Goal: Information Seeking & Learning: Learn about a topic

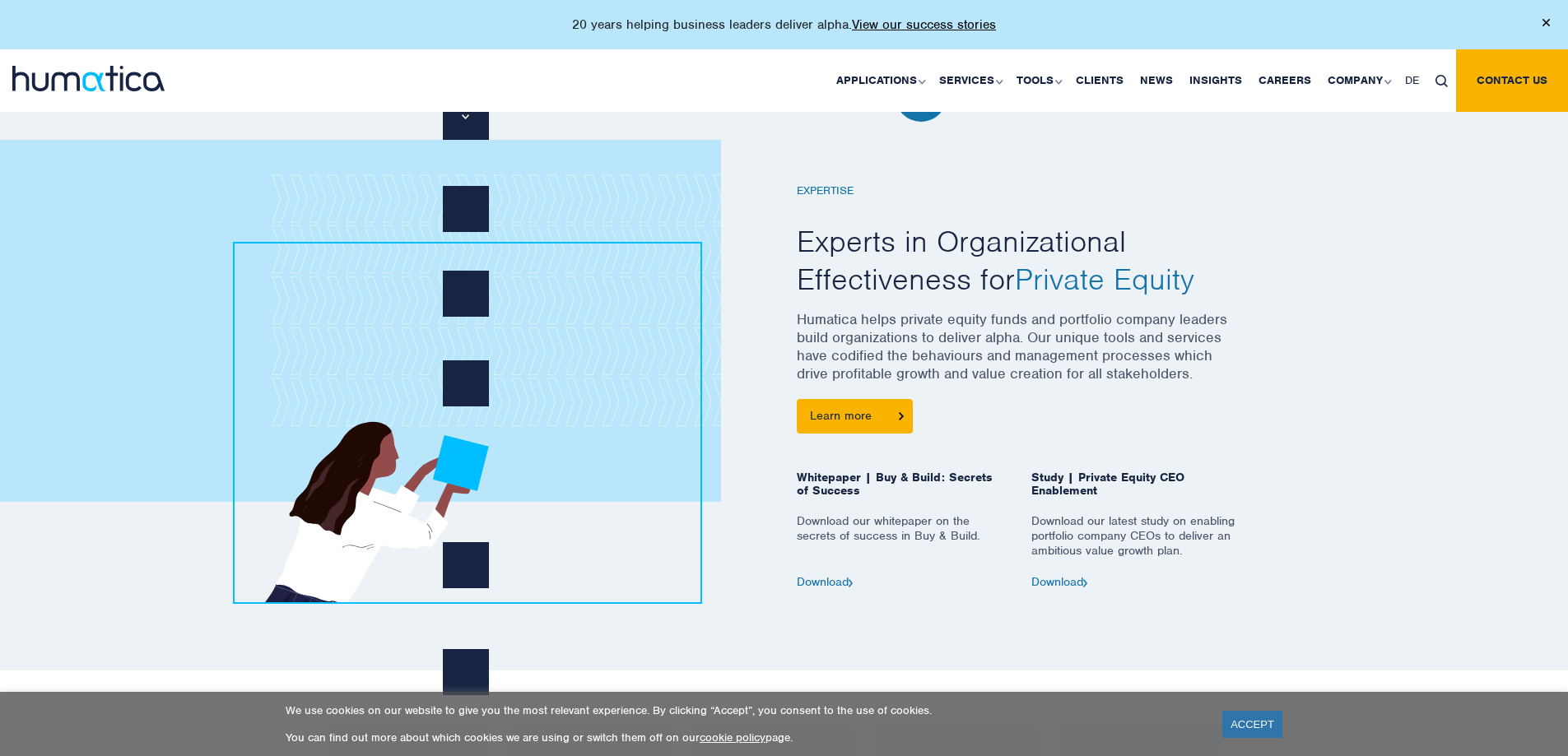
scroll to position [740, 0]
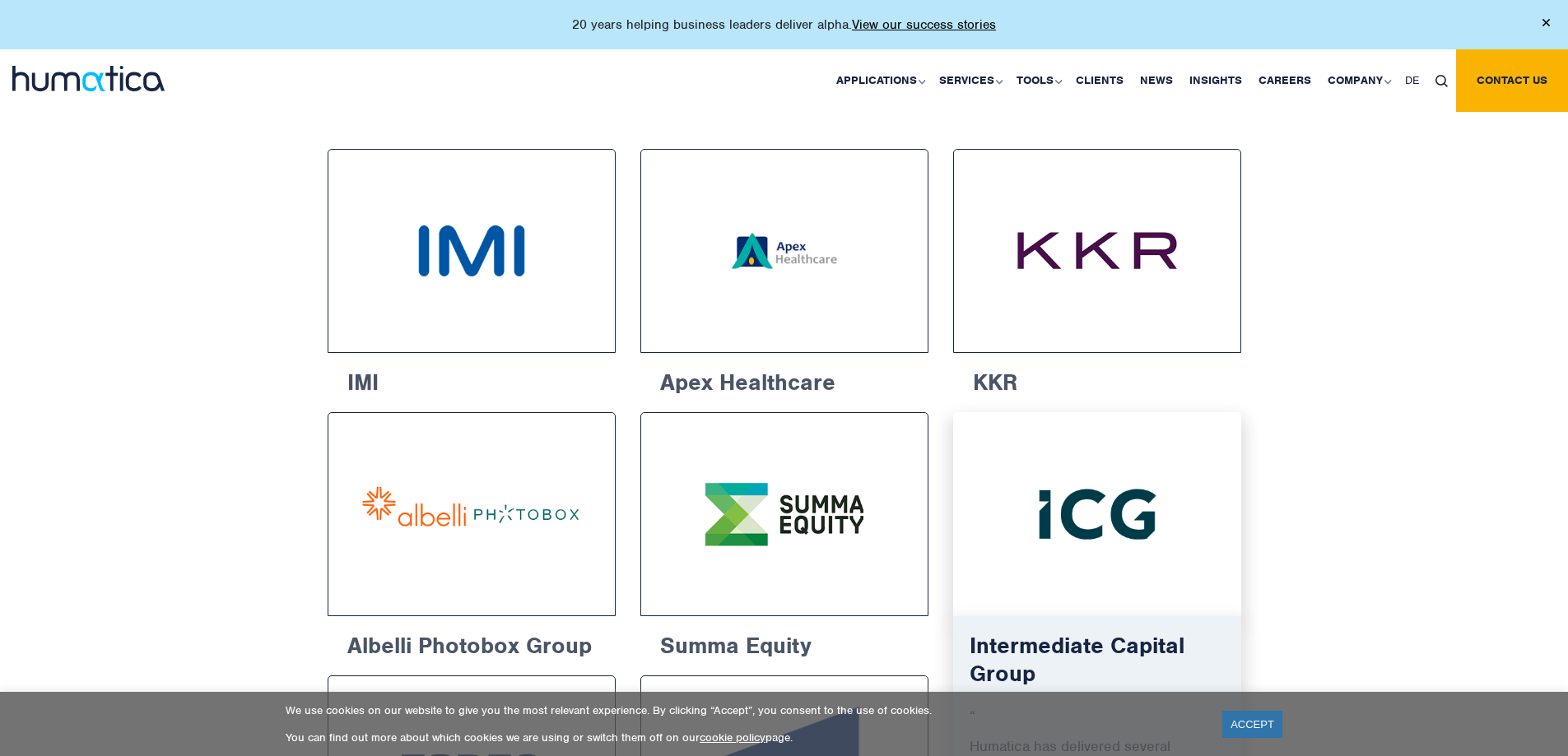
scroll to position [552, 0]
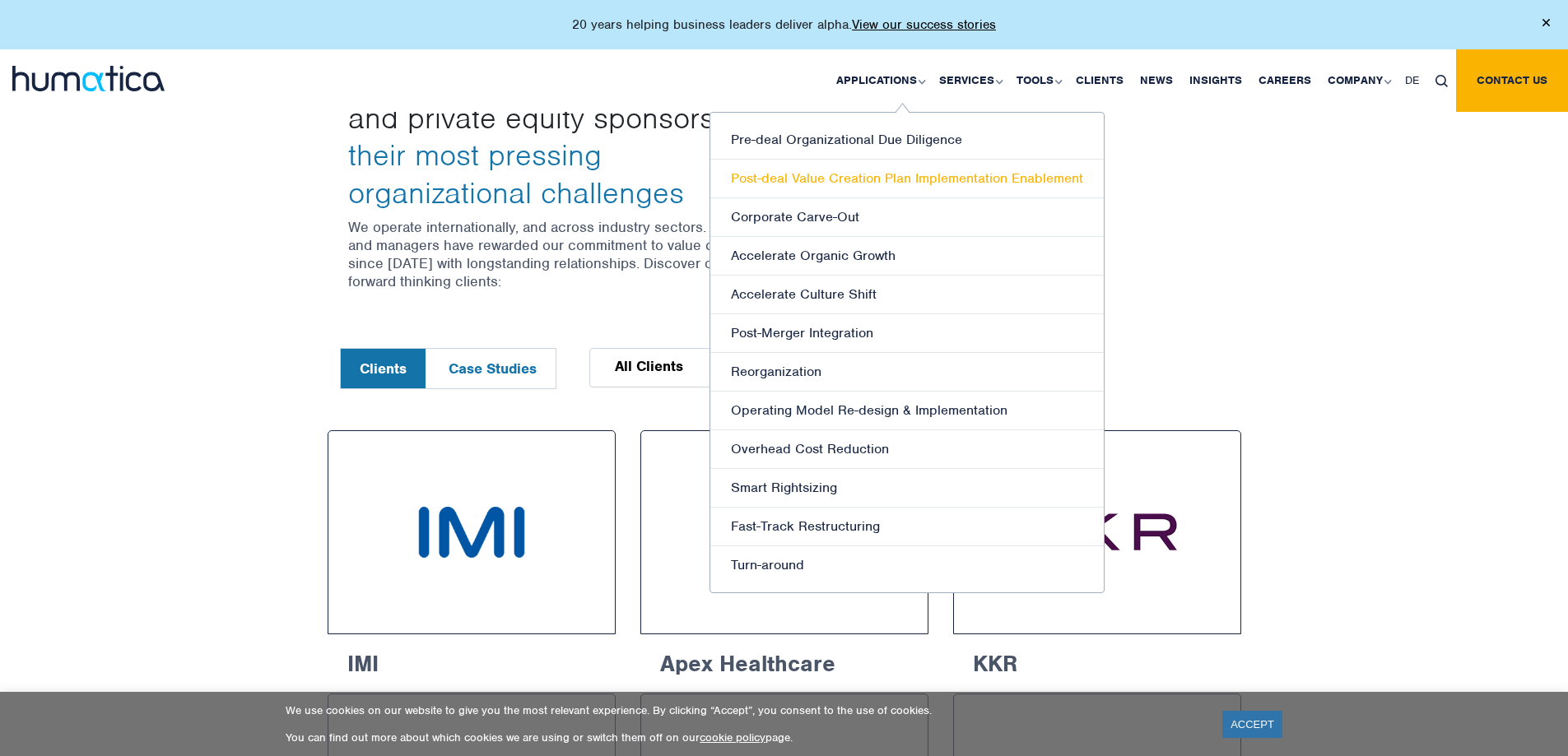
click at [864, 173] on link "Post-deal Value Creation Plan Implementation Enablement" at bounding box center [907, 178] width 393 height 38
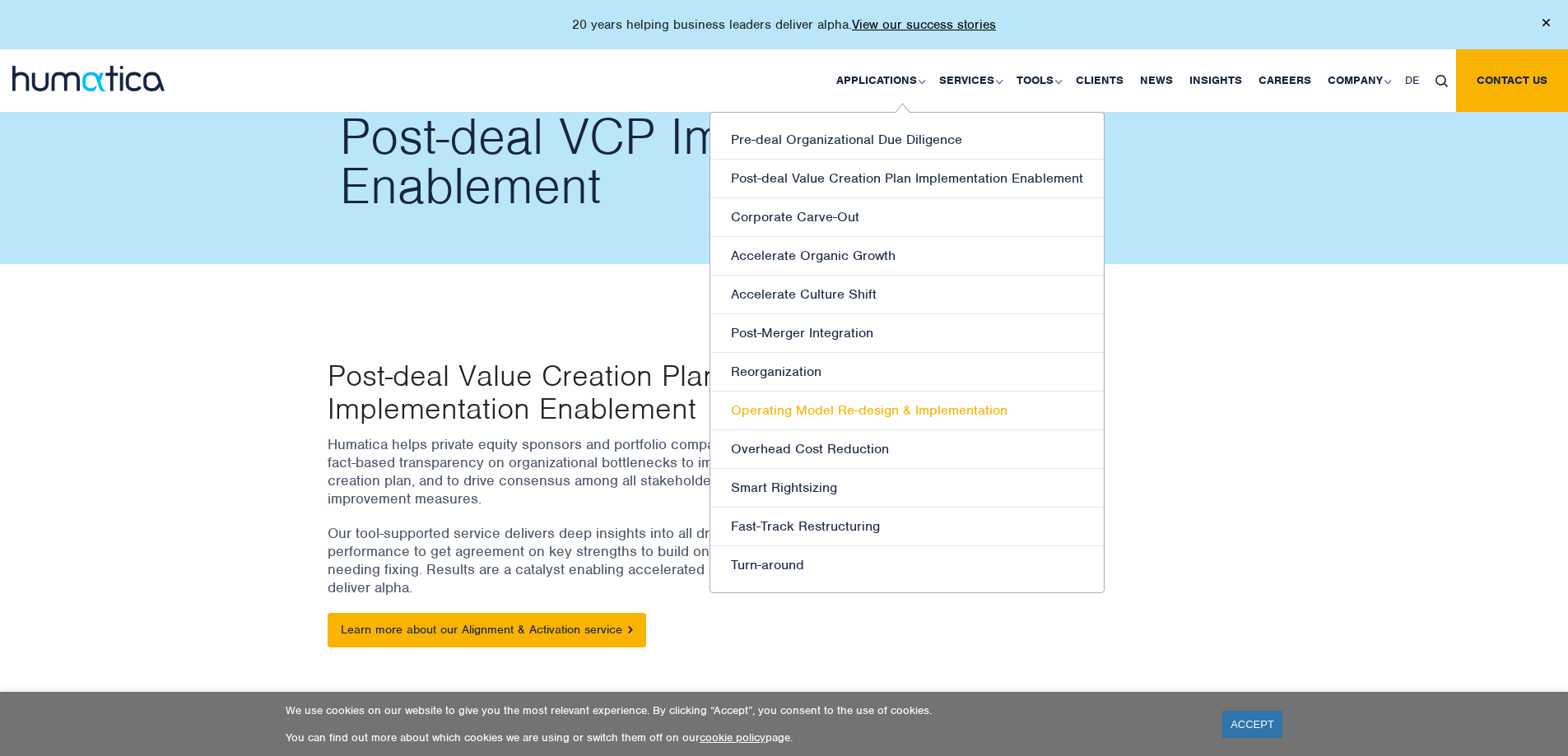
click at [854, 415] on link "Operating Model Re-design & Implementation" at bounding box center [907, 411] width 393 height 38
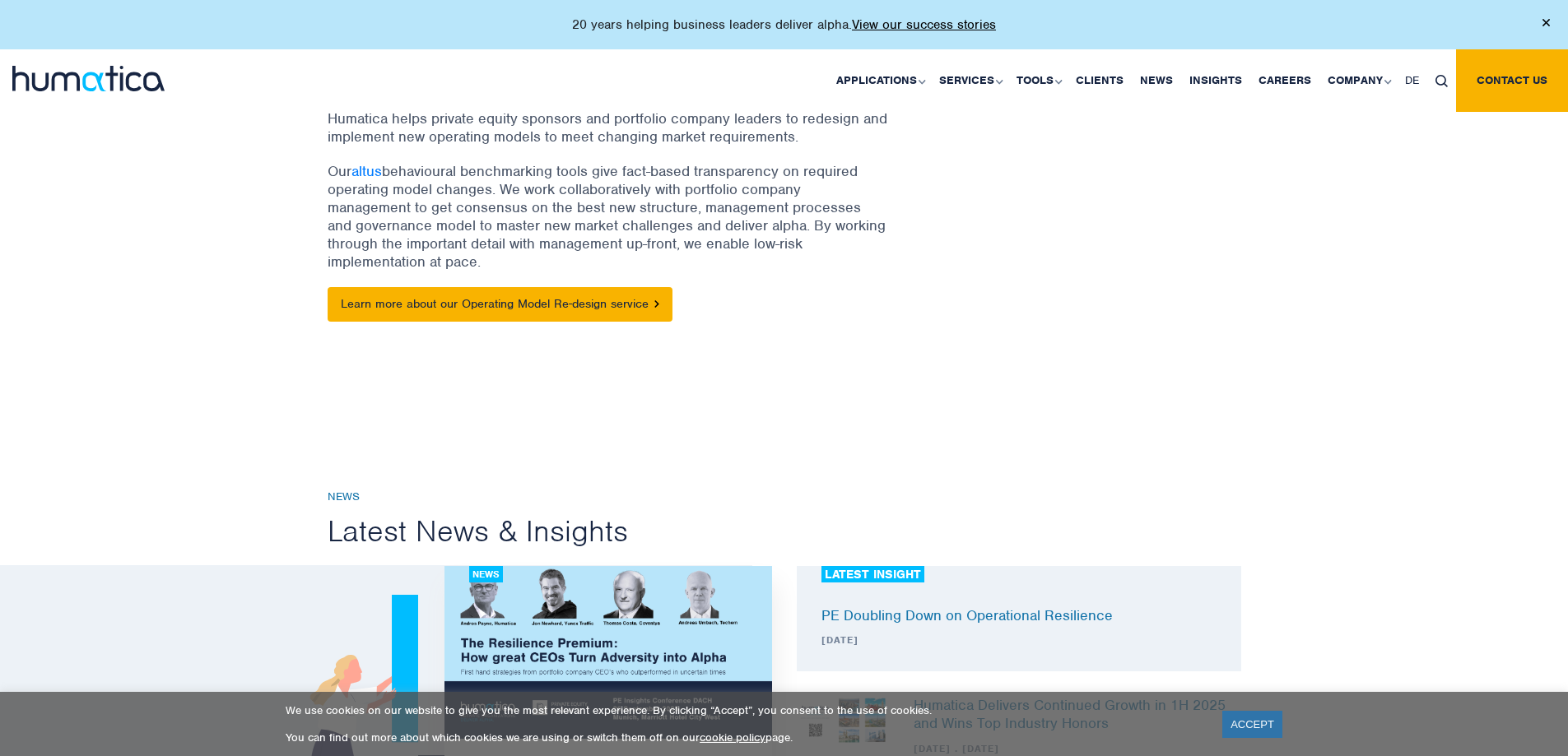
scroll to position [164, 0]
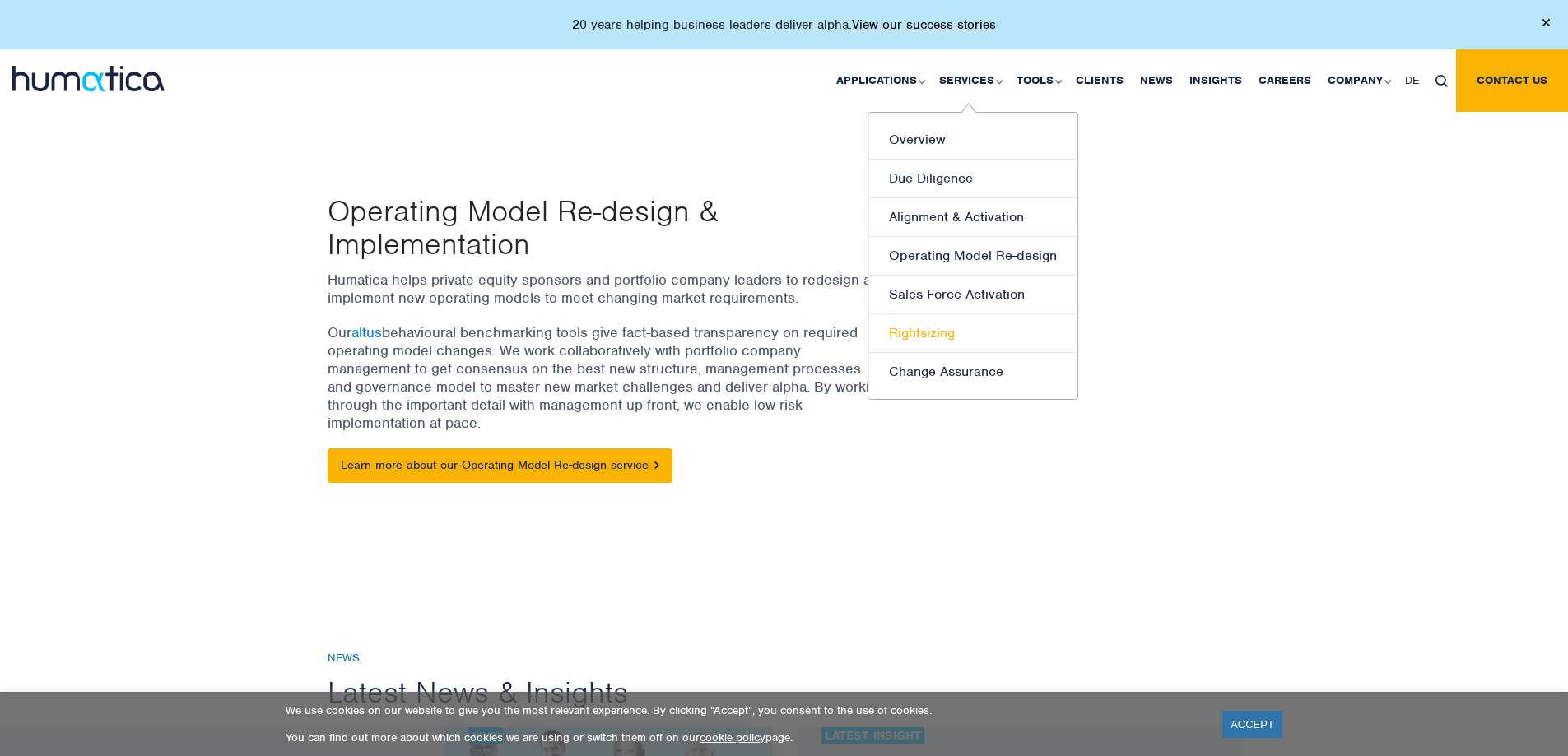
click at [931, 332] on link "Rightsizing" at bounding box center [973, 333] width 209 height 38
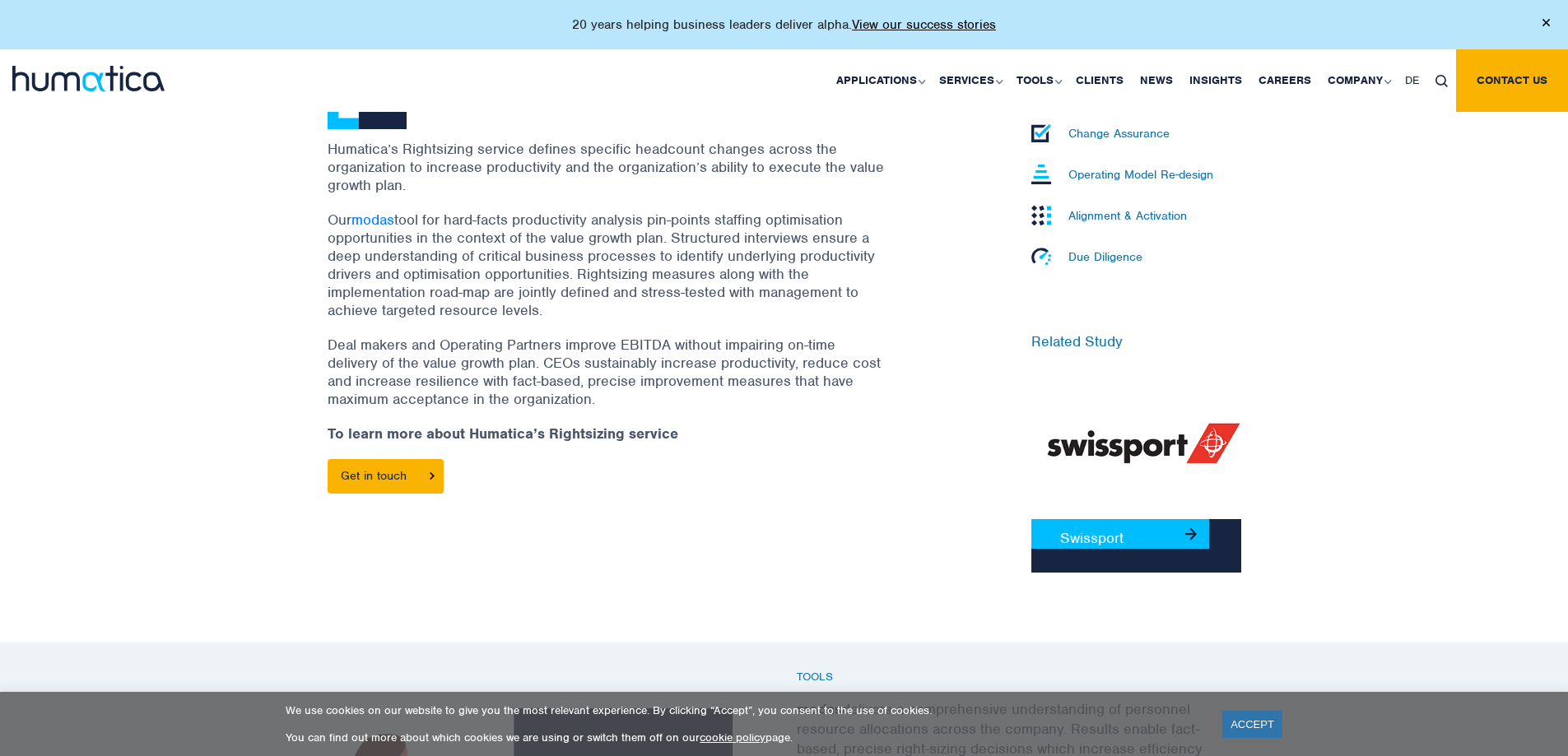
scroll to position [576, 0]
